Goal: Information Seeking & Learning: Compare options

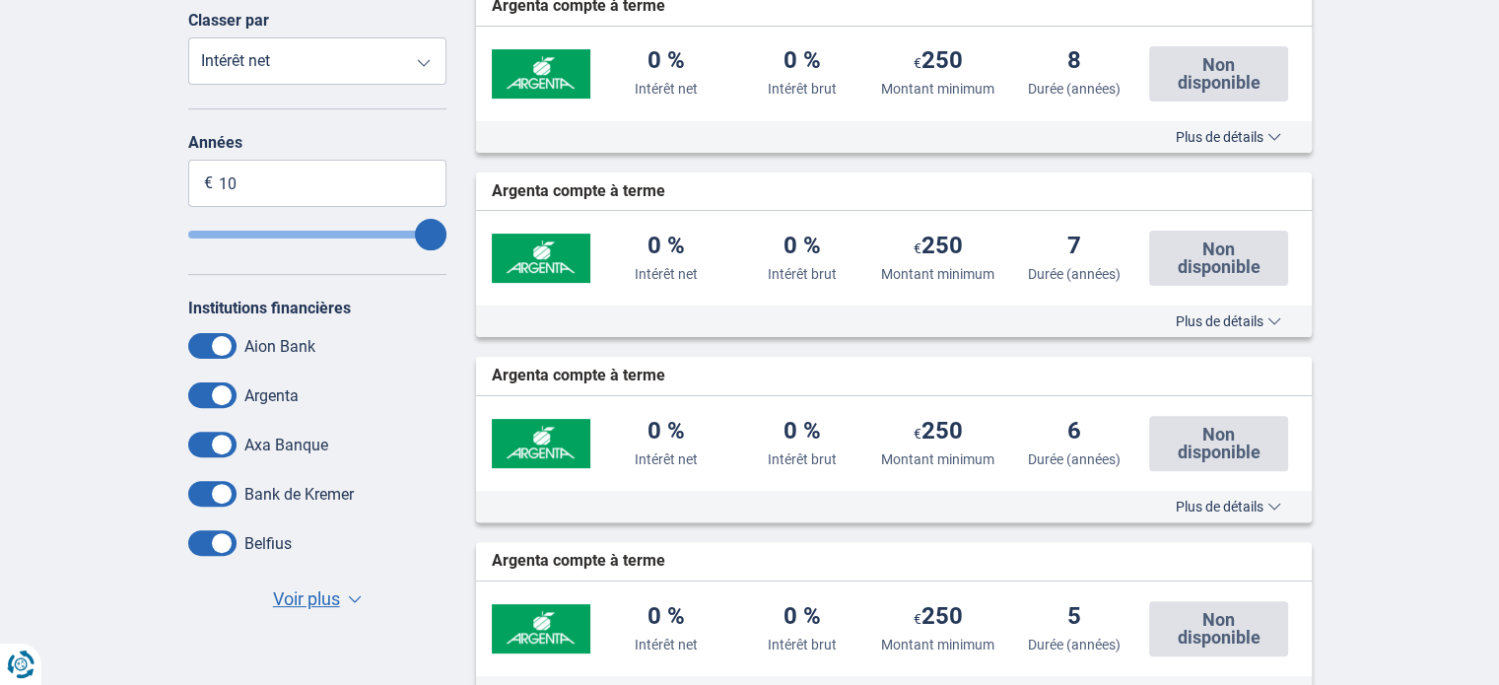
scroll to position [591, 0]
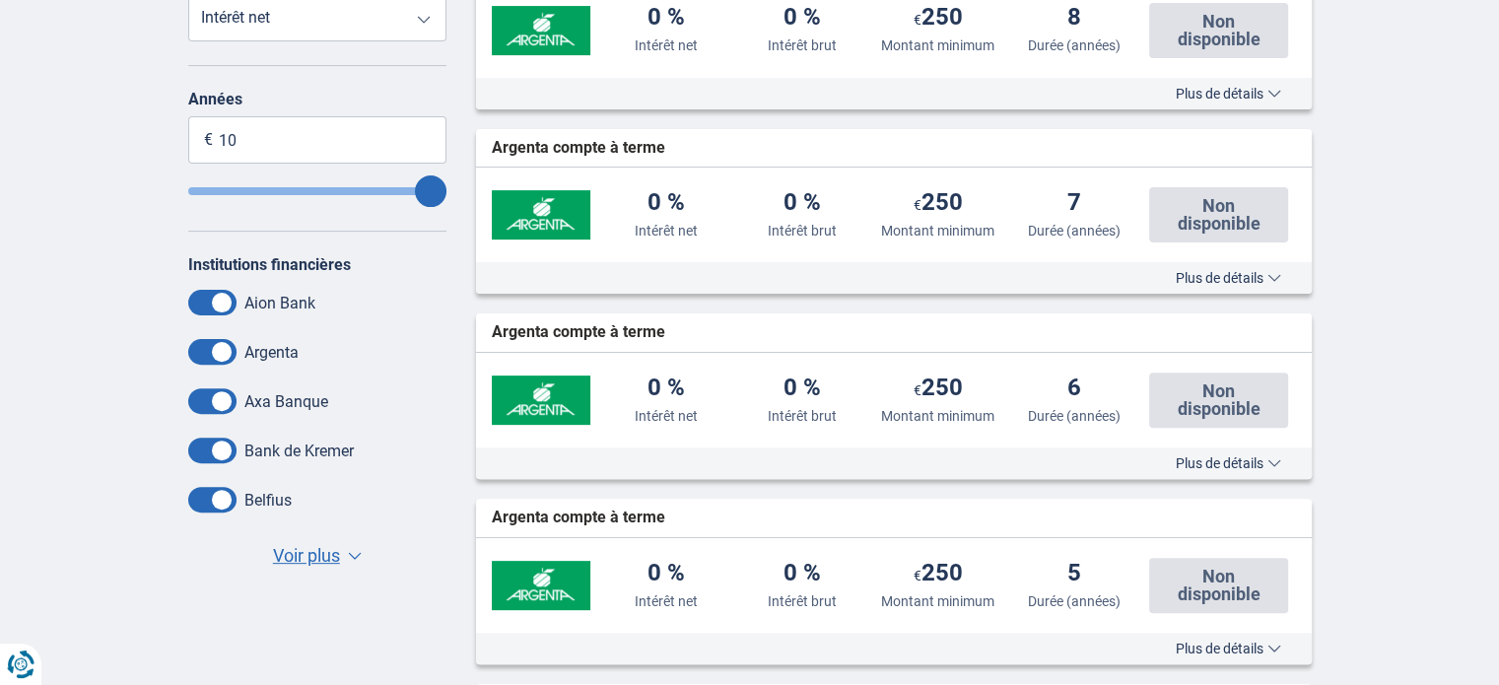
click at [265, 394] on label "Axa Banque" at bounding box center [286, 401] width 84 height 19
click at [201, 397] on span at bounding box center [212, 401] width 48 height 26
click at [0, 0] on input "checkbox" at bounding box center [0, 0] width 0 height 0
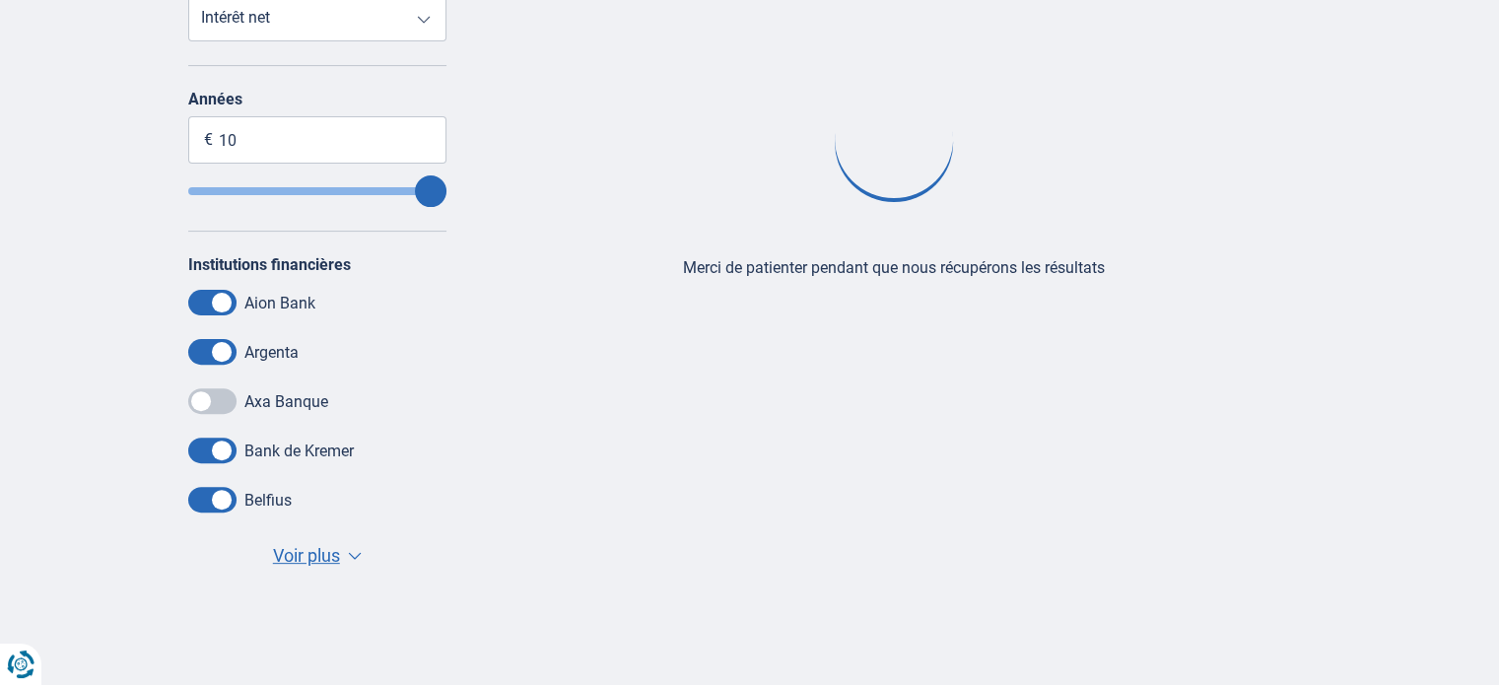
click at [233, 394] on span at bounding box center [212, 401] width 48 height 26
click at [0, 0] on input "checkbox" at bounding box center [0, 0] width 0 height 0
click at [185, 291] on div "Annuler Filtres Affiner Classer par Intérêt net Intérêt brut Montant minimum Du…" at bounding box center [317, 261] width 289 height 675
click at [196, 301] on span at bounding box center [212, 303] width 48 height 26
click at [0, 0] on input "checkbox" at bounding box center [0, 0] width 0 height 0
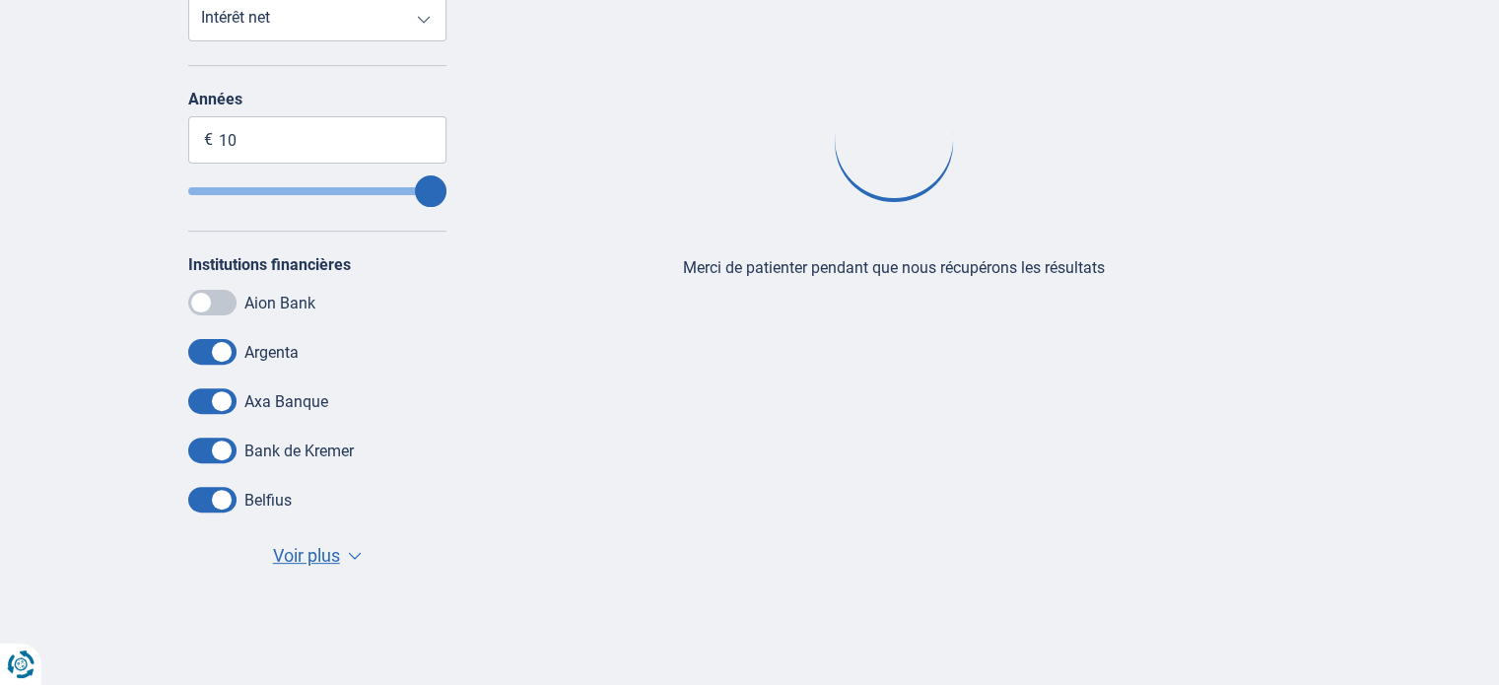
drag, startPoint x: 201, startPoint y: 444, endPoint x: 203, endPoint y: 457, distance: 13.0
click at [200, 444] on span at bounding box center [212, 450] width 48 height 26
click at [0, 0] on input "checkbox" at bounding box center [0, 0] width 0 height 0
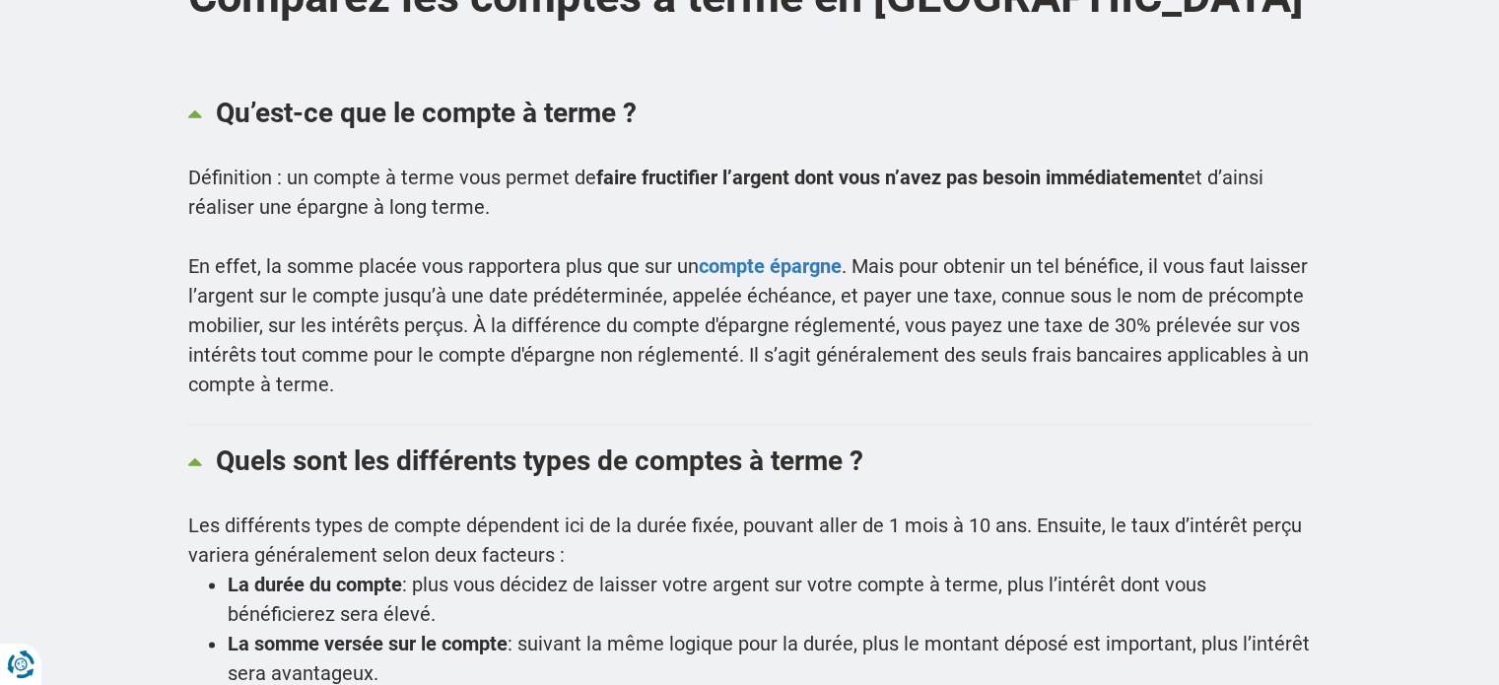
scroll to position [2266, 0]
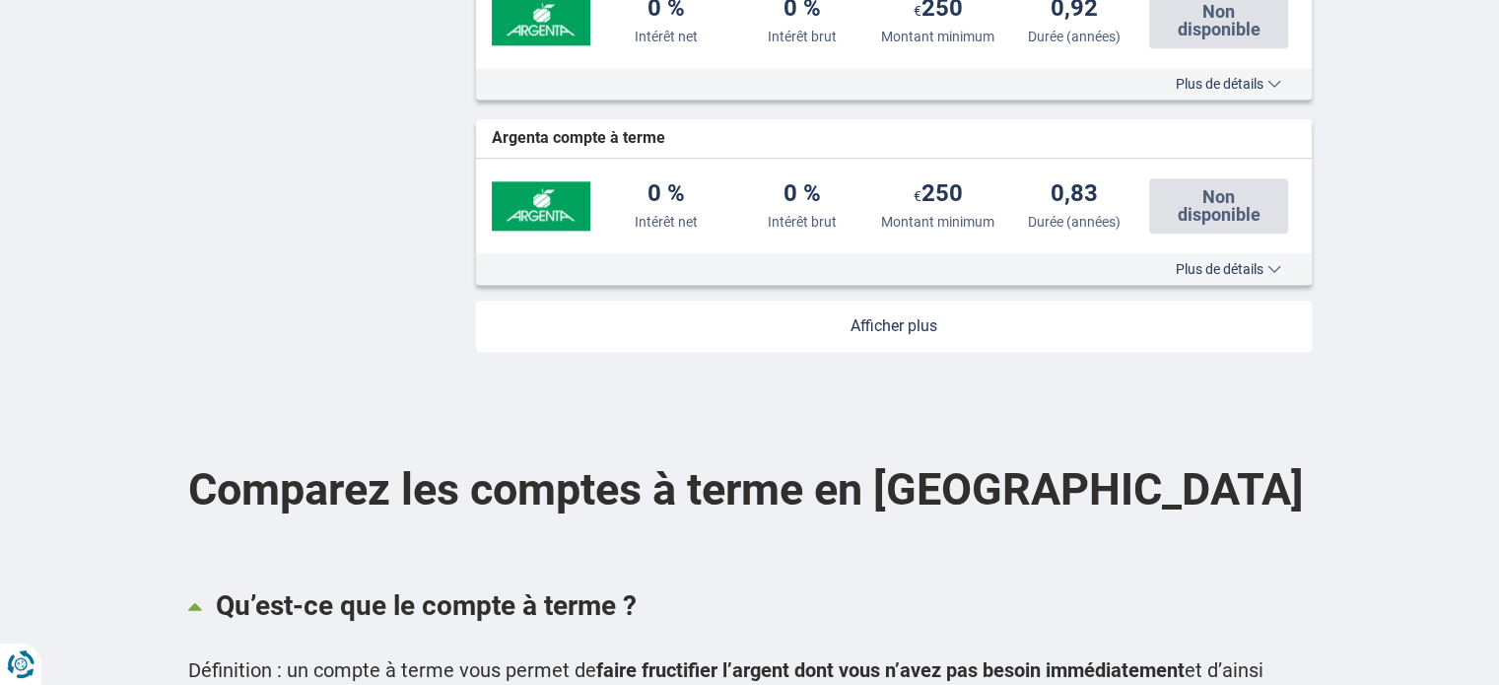
click at [908, 322] on link at bounding box center [893, 325] width 835 height 51
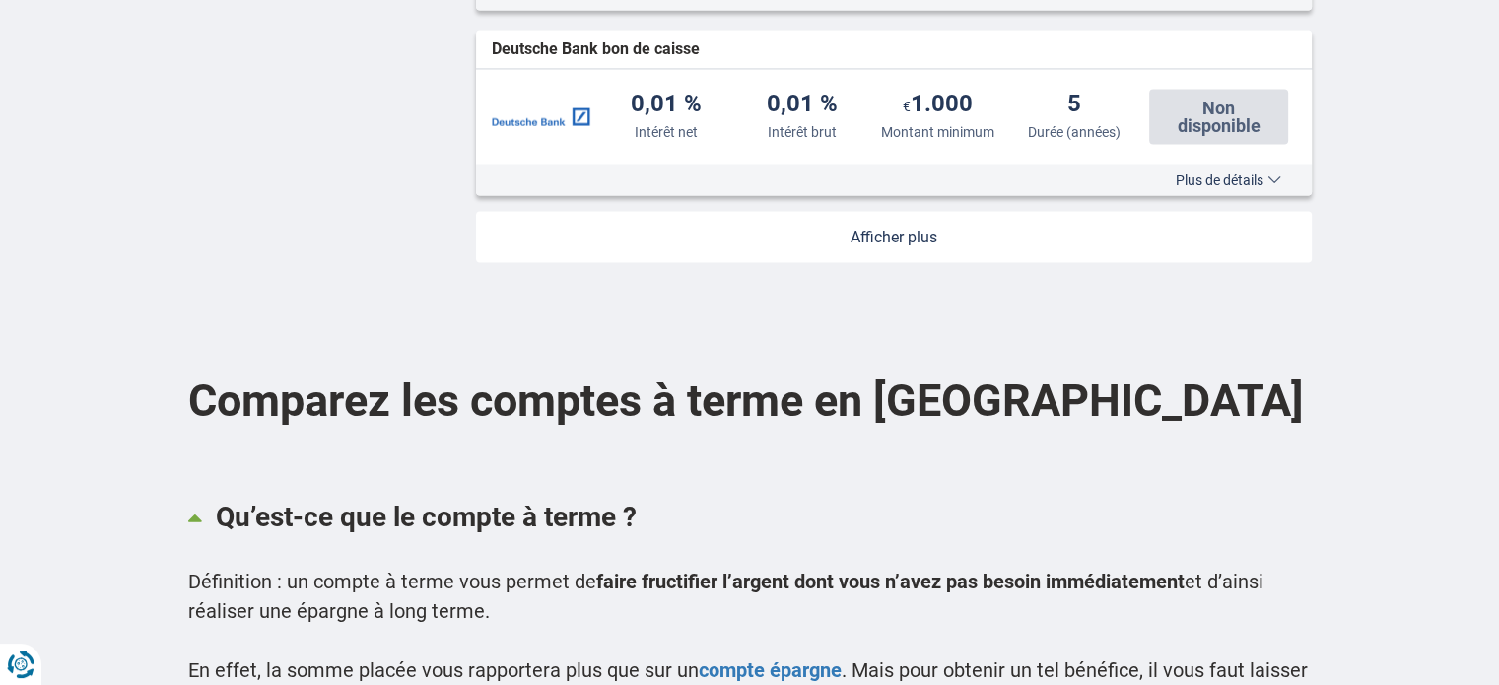
scroll to position [4039, 0]
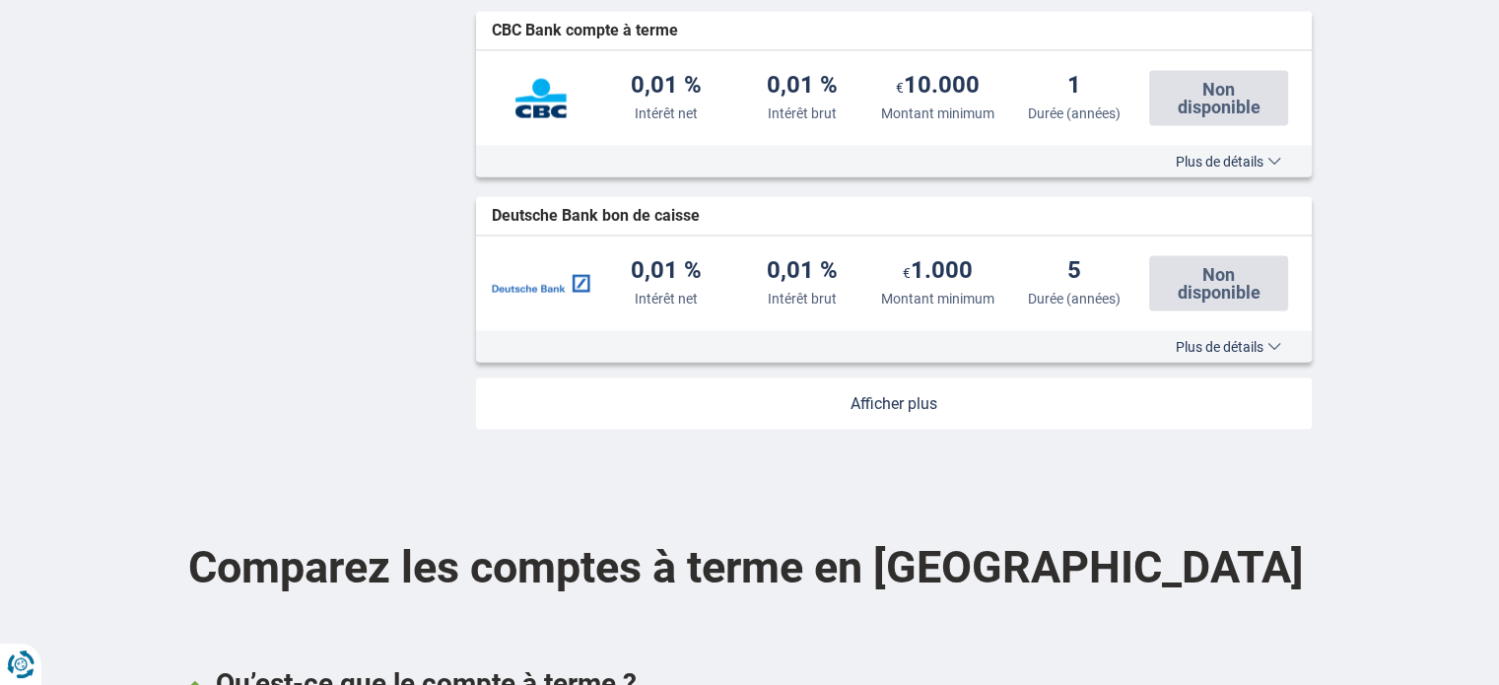
click at [898, 389] on link at bounding box center [893, 403] width 835 height 51
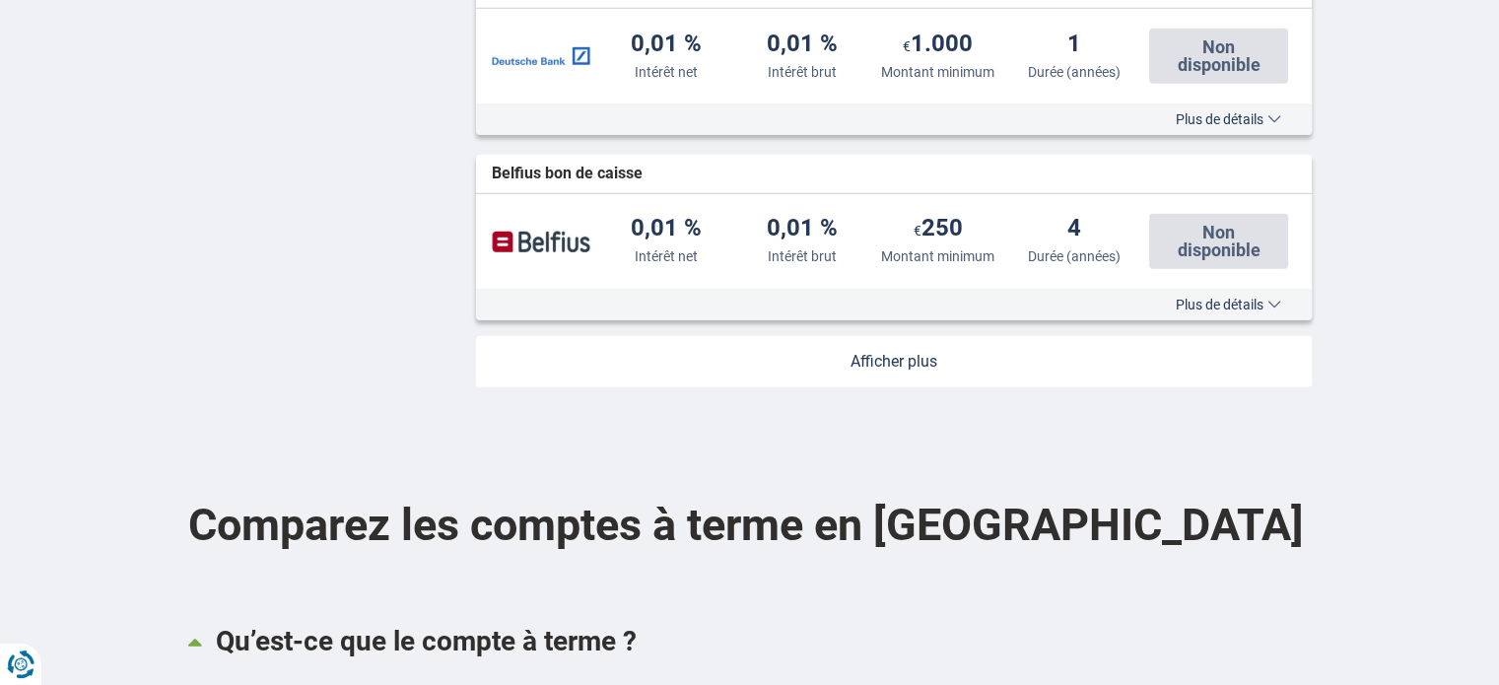
scroll to position [5911, 0]
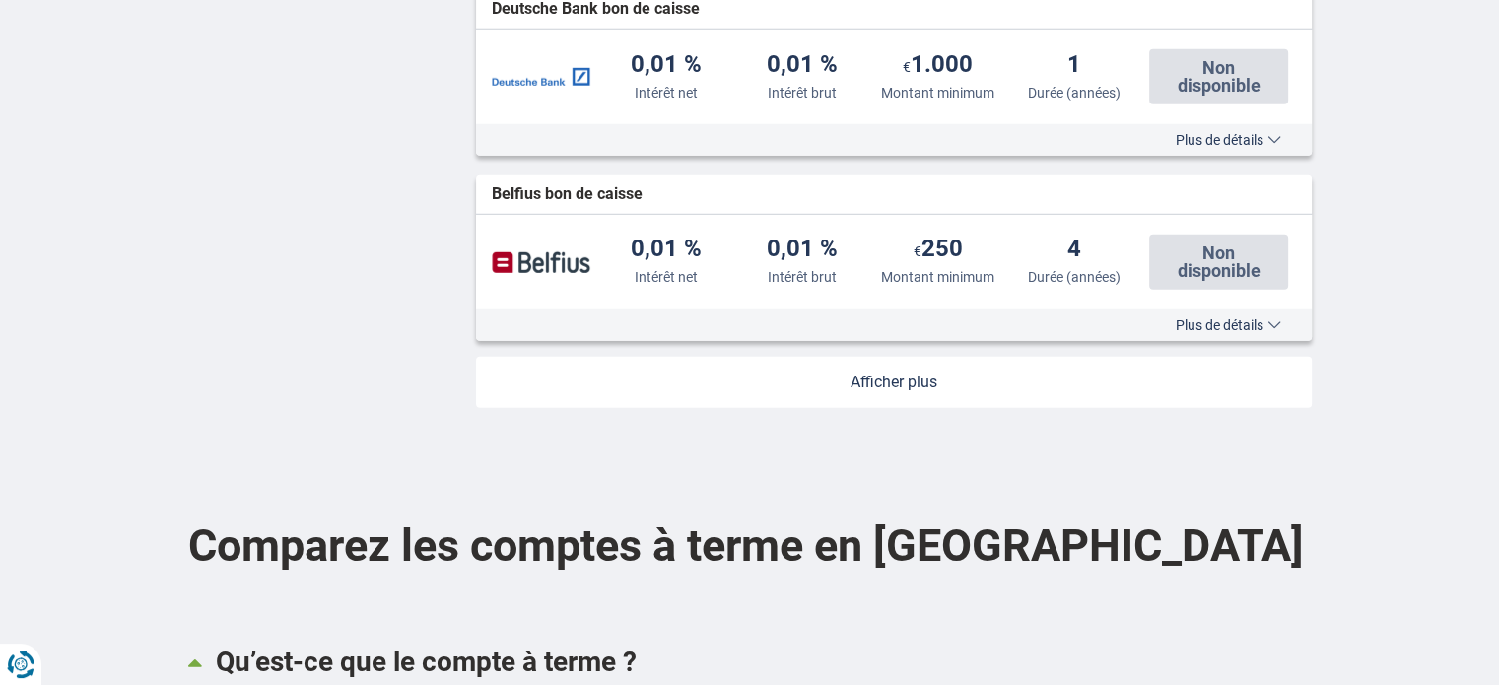
click at [911, 381] on link at bounding box center [893, 382] width 835 height 51
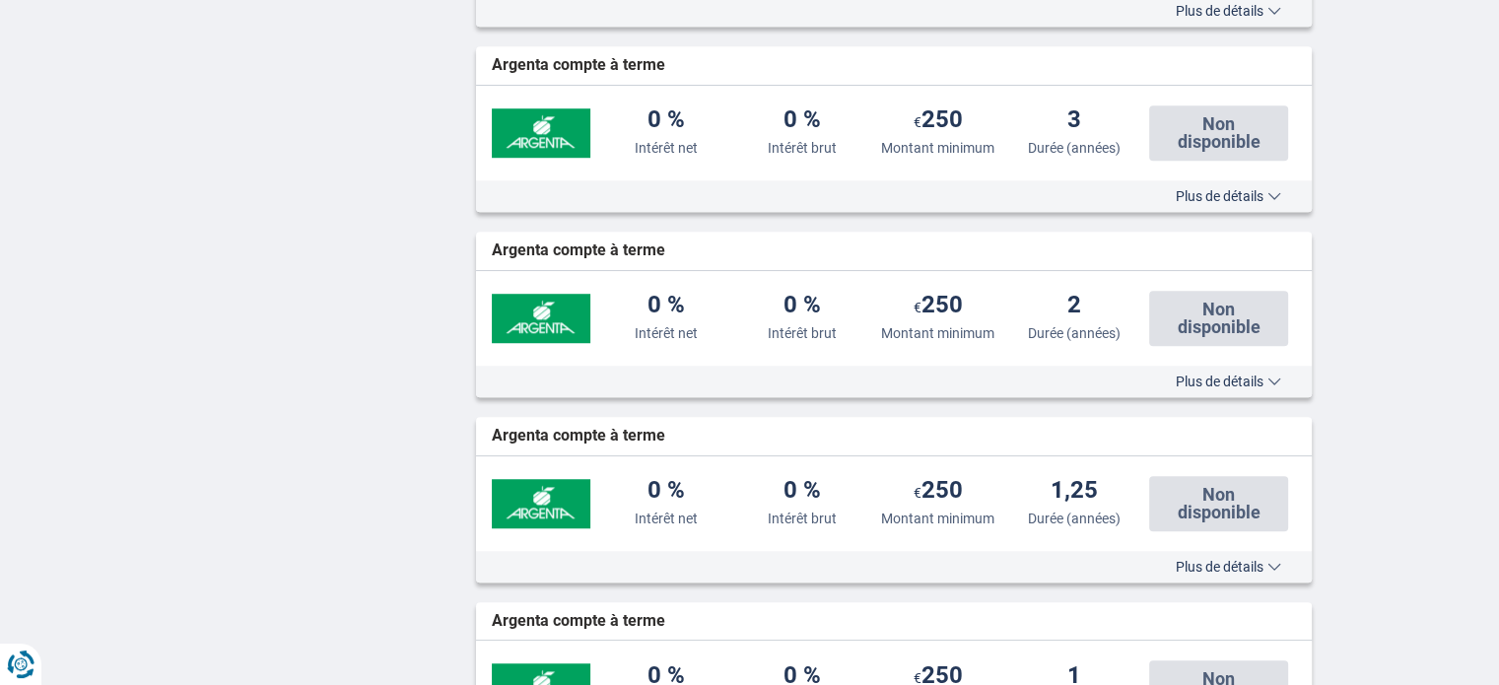
scroll to position [1379, 0]
